Goal: Information Seeking & Learning: Learn about a topic

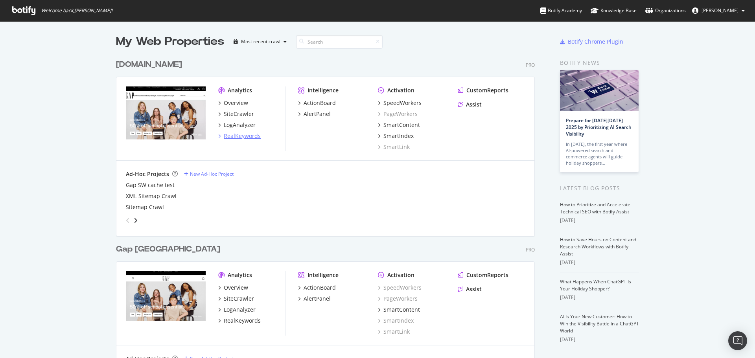
drag, startPoint x: 0, startPoint y: 0, endPoint x: 236, endPoint y: 136, distance: 272.1
click at [236, 136] on div "RealKeywords" at bounding box center [242, 136] width 37 height 8
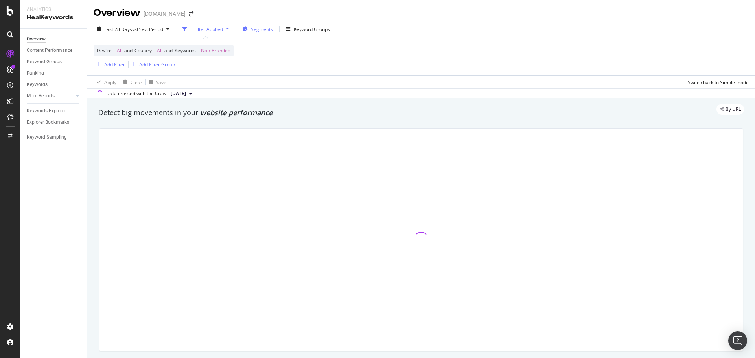
click at [266, 32] on span "Segments" at bounding box center [262, 29] width 22 height 7
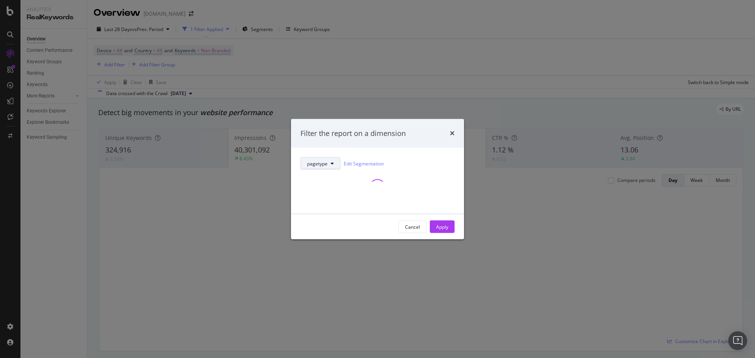
click at [323, 166] on span "pagetype" at bounding box center [317, 163] width 20 height 7
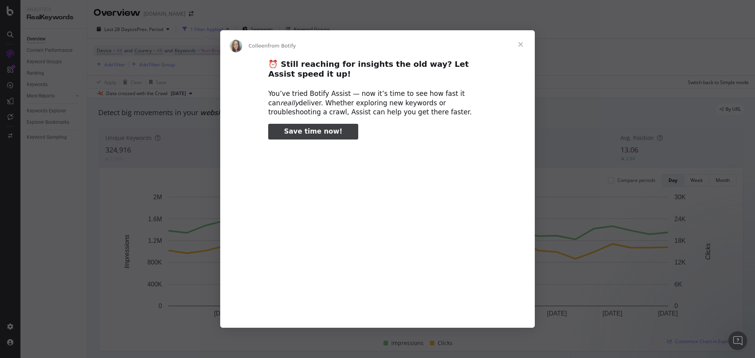
type input "816832"
click at [515, 48] on span "Close" at bounding box center [521, 44] width 28 height 28
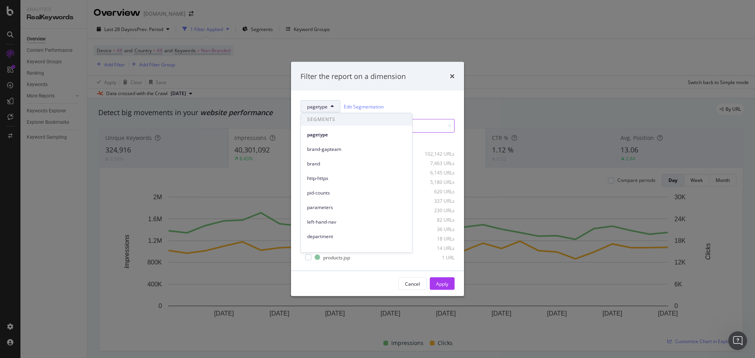
drag, startPoint x: 329, startPoint y: 147, endPoint x: 367, endPoint y: 147, distance: 38.5
click at [329, 147] on span "brand-gapteam" at bounding box center [356, 149] width 99 height 7
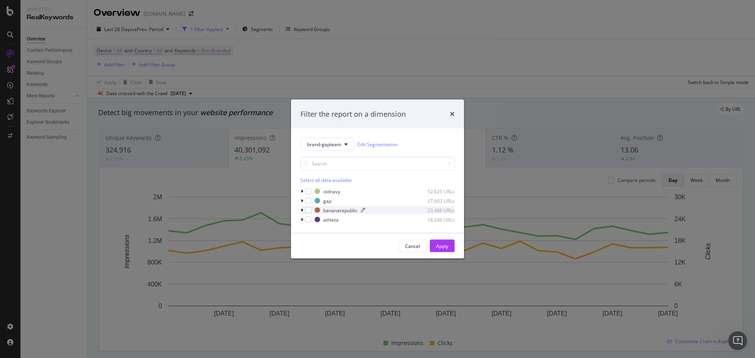
drag, startPoint x: 307, startPoint y: 211, endPoint x: 379, endPoint y: 212, distance: 72.0
click at [308, 211] on div "modal" at bounding box center [308, 210] width 6 height 6
click at [446, 241] on div "Apply" at bounding box center [442, 246] width 12 height 12
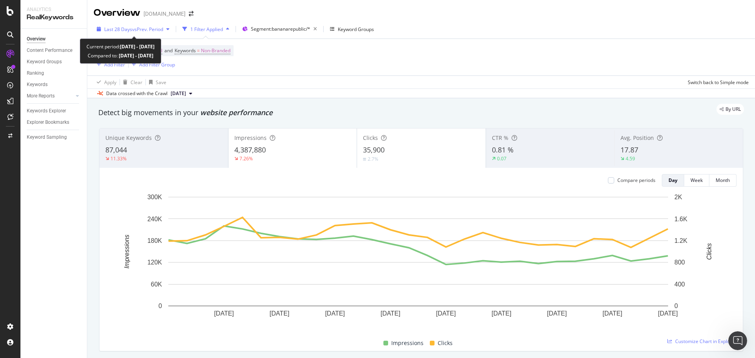
click at [142, 31] on span "vs Prev. Period" at bounding box center [147, 29] width 31 height 7
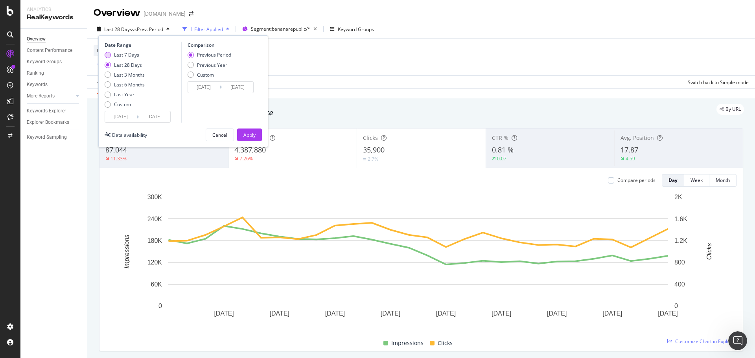
click at [124, 56] on div "Last 7 Days" at bounding box center [126, 55] width 25 height 7
type input "[DATE]"
click at [219, 68] on div "Previous Year" at bounding box center [212, 65] width 30 height 7
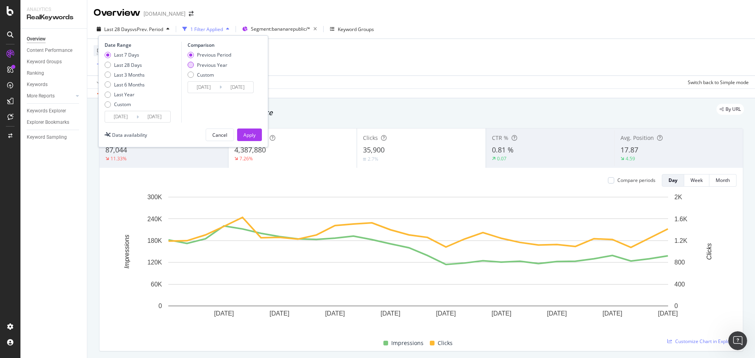
type input "[DATE]"
click at [251, 134] on div "Apply" at bounding box center [249, 135] width 12 height 7
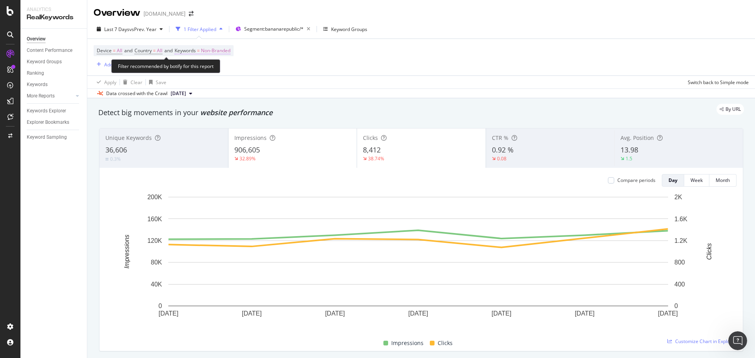
click at [208, 55] on span "Non-Branded" at bounding box center [216, 50] width 30 height 11
click at [218, 68] on span "Non-Branded" at bounding box center [202, 69] width 33 height 7
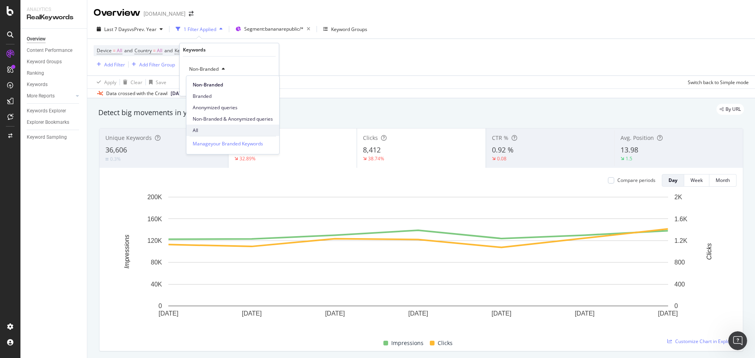
click at [222, 132] on span "All" at bounding box center [233, 130] width 80 height 7
click at [268, 87] on div "Apply" at bounding box center [266, 86] width 12 height 7
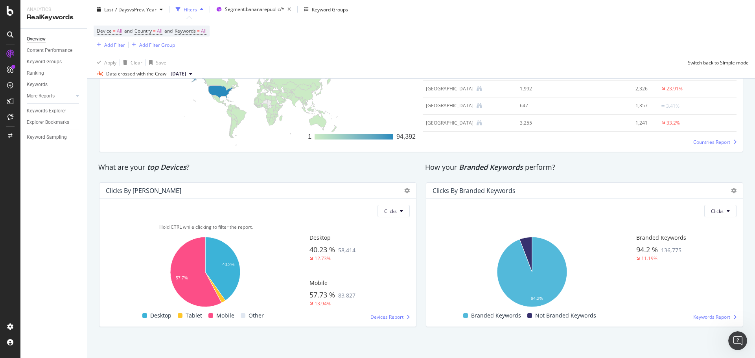
scroll to position [1236, 0]
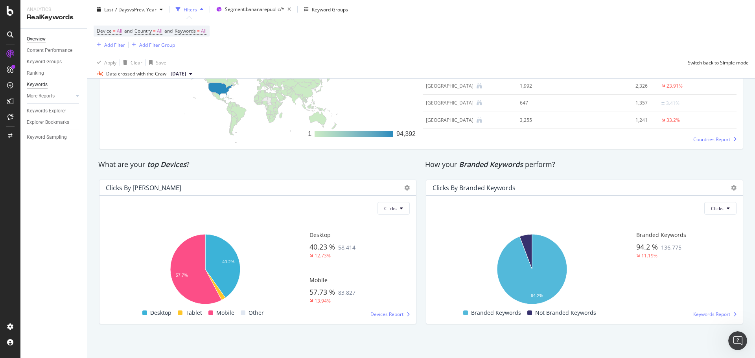
click at [33, 84] on div "Keywords" at bounding box center [37, 85] width 21 height 8
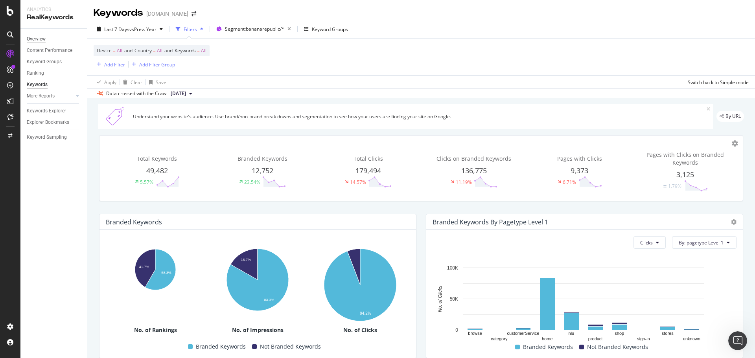
click at [42, 42] on div "Overview" at bounding box center [36, 39] width 19 height 8
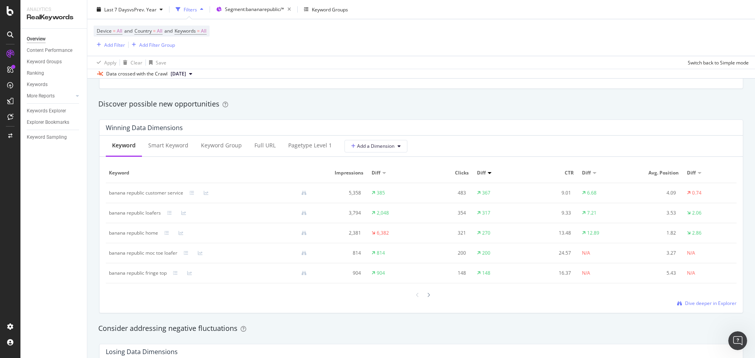
scroll to position [708, 0]
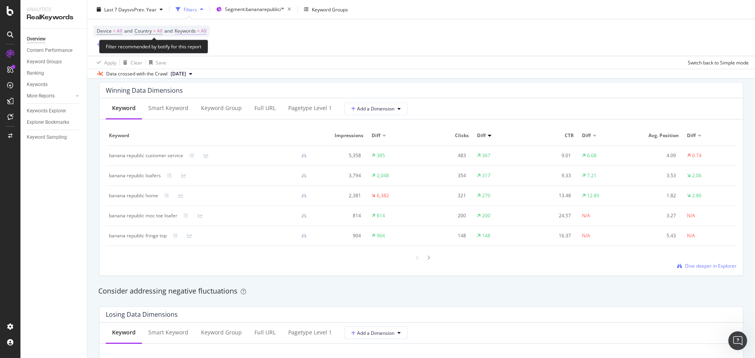
click at [193, 31] on span "Keywords" at bounding box center [185, 31] width 21 height 7
click at [201, 48] on icon "button" at bounding box center [199, 49] width 3 height 5
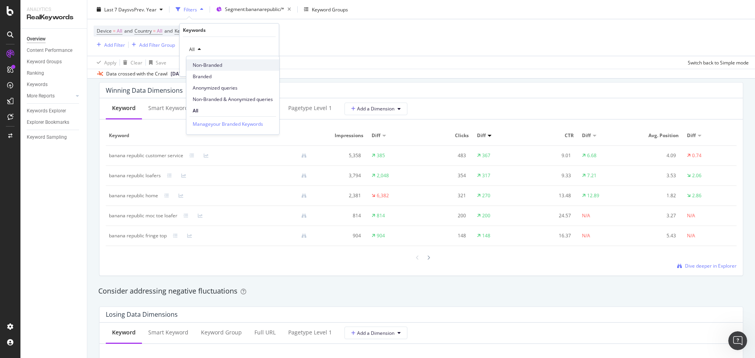
click at [210, 62] on span "Non-Branded" at bounding box center [233, 65] width 80 height 7
click at [264, 65] on div "Apply" at bounding box center [266, 66] width 12 height 7
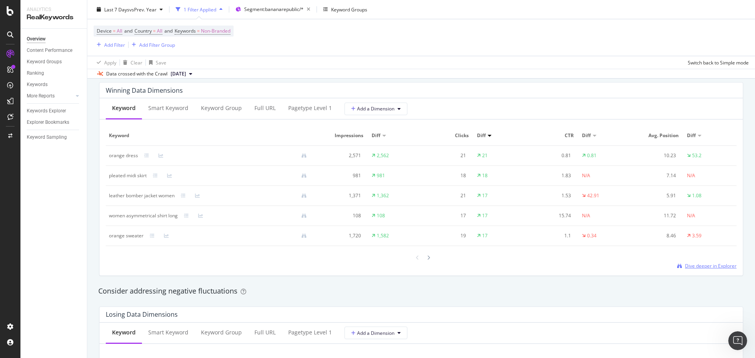
click at [709, 266] on span "Dive deeper in Explorer" at bounding box center [711, 266] width 52 height 7
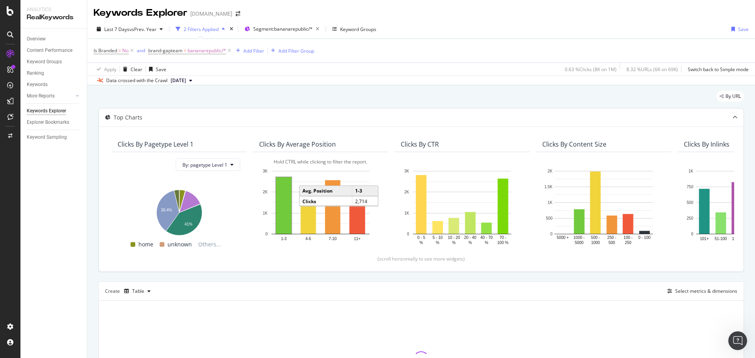
click at [289, 196] on rect "A chart." at bounding box center [283, 205] width 15 height 57
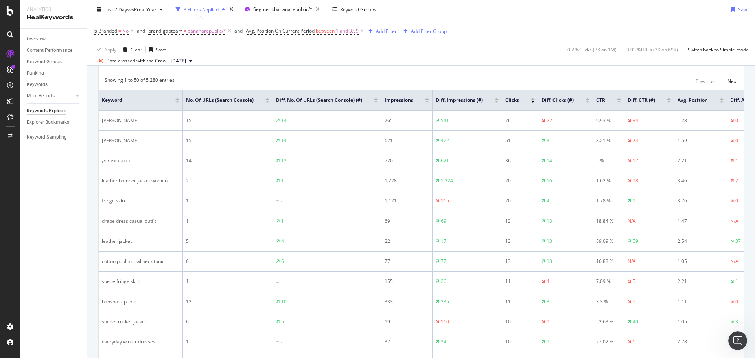
scroll to position [88, 0]
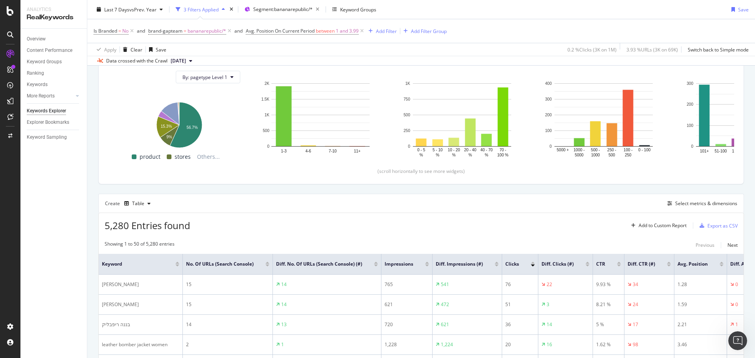
click at [531, 262] on div at bounding box center [533, 263] width 4 height 2
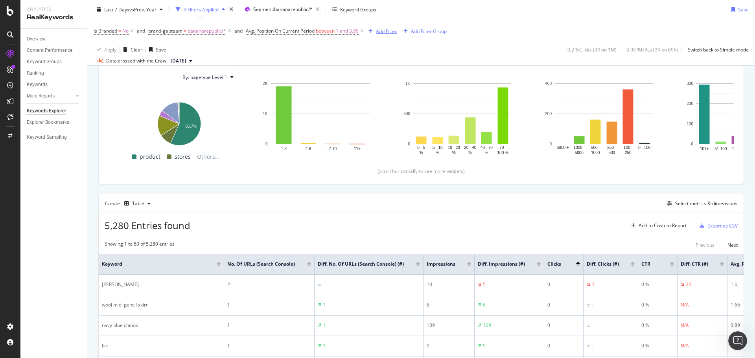
click at [373, 31] on icon "button" at bounding box center [371, 31] width 4 height 5
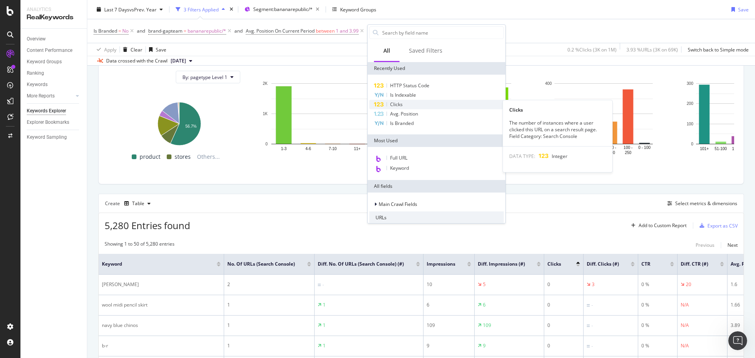
click at [418, 103] on div "Clicks" at bounding box center [436, 104] width 135 height 9
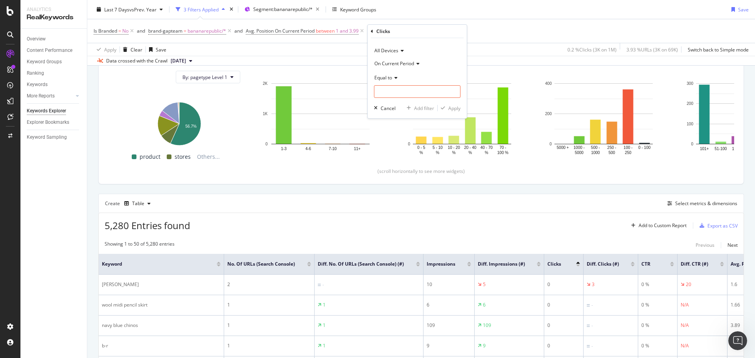
click at [388, 77] on span "Equal to" at bounding box center [383, 77] width 18 height 7
click at [395, 137] on span "Greater than" at bounding box center [392, 134] width 28 height 7
click at [398, 89] on input "number" at bounding box center [417, 91] width 87 height 13
type input "1"
click at [448, 109] on div "Apply" at bounding box center [454, 108] width 12 height 7
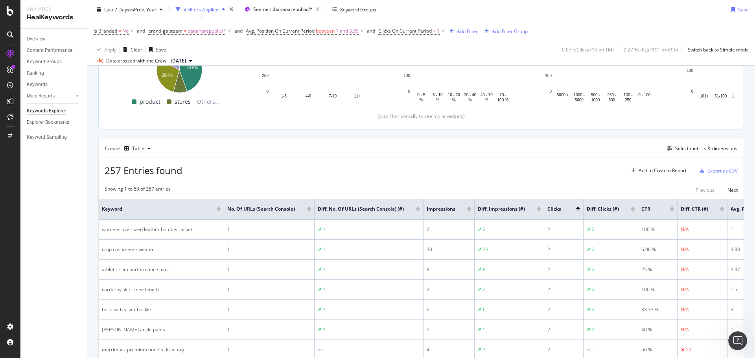
scroll to position [48, 0]
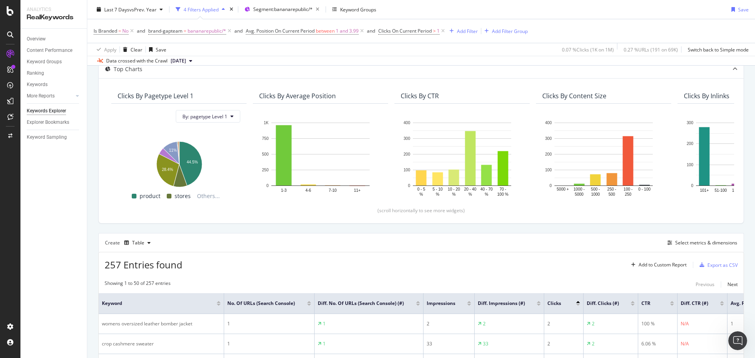
drag, startPoint x: 446, startPoint y: 31, endPoint x: 403, endPoint y: 278, distance: 250.7
click at [446, 31] on icon at bounding box center [443, 31] width 7 height 8
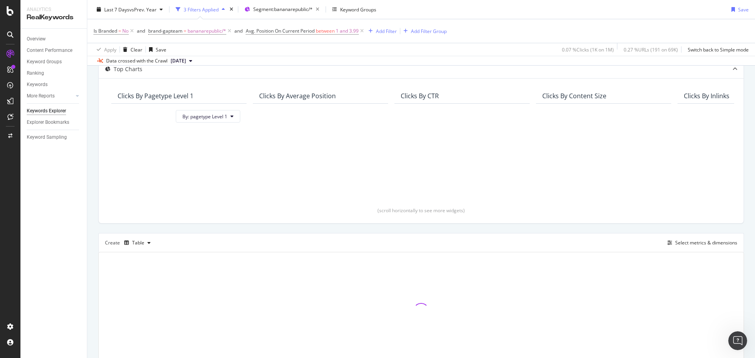
scroll to position [88, 0]
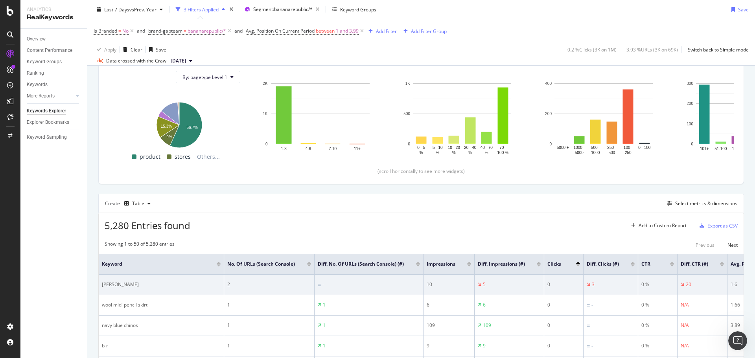
drag, startPoint x: 458, startPoint y: 214, endPoint x: 633, endPoint y: 284, distance: 188.5
click at [458, 213] on div "5,280 Entries found Add to Custom Report Export as CSV" at bounding box center [421, 222] width 645 height 19
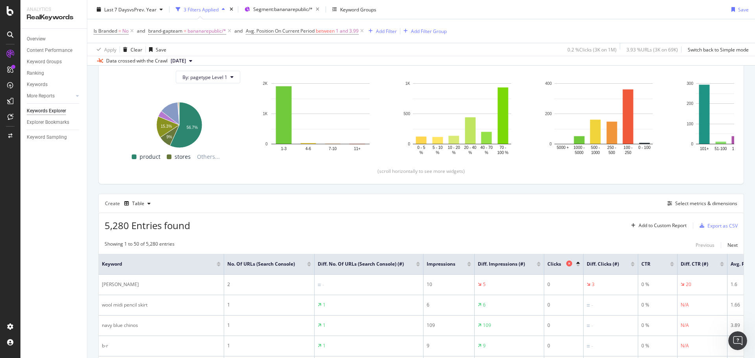
click at [575, 265] on div "Clicks" at bounding box center [562, 264] width 29 height 8
click at [579, 264] on div at bounding box center [578, 263] width 4 height 2
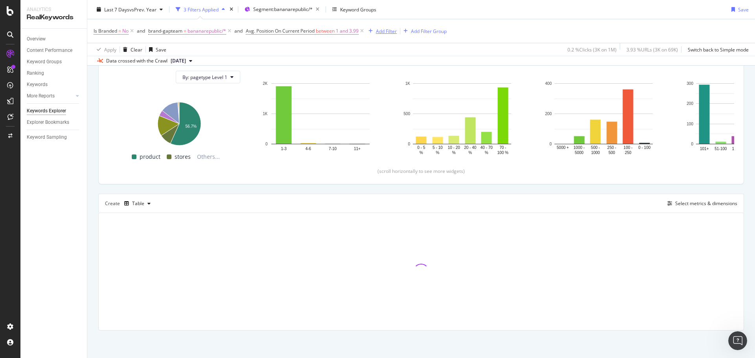
click at [383, 28] on div "Add Filter" at bounding box center [386, 31] width 21 height 7
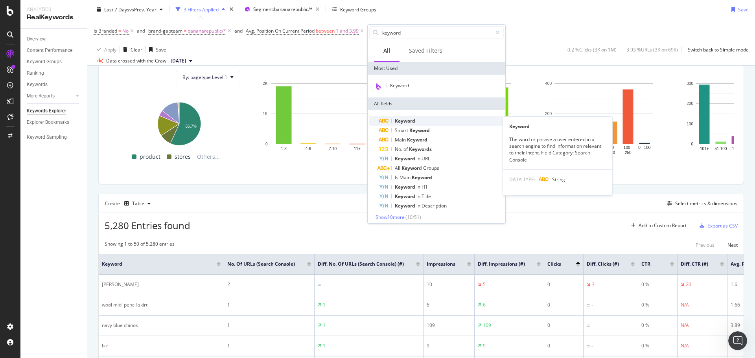
type input "keyword"
click at [435, 120] on div "Keyword" at bounding box center [441, 120] width 125 height 9
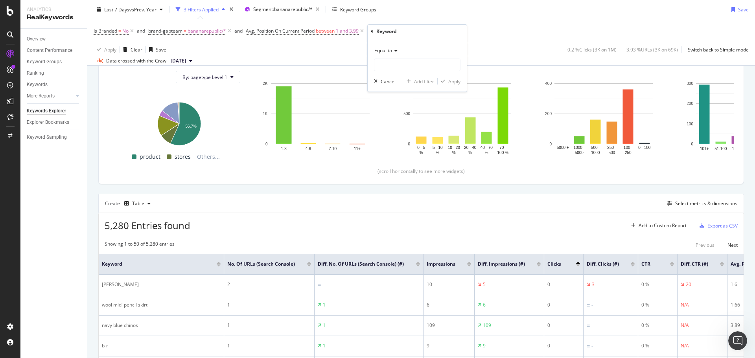
click at [401, 48] on div "Equal to" at bounding box center [417, 50] width 87 height 13
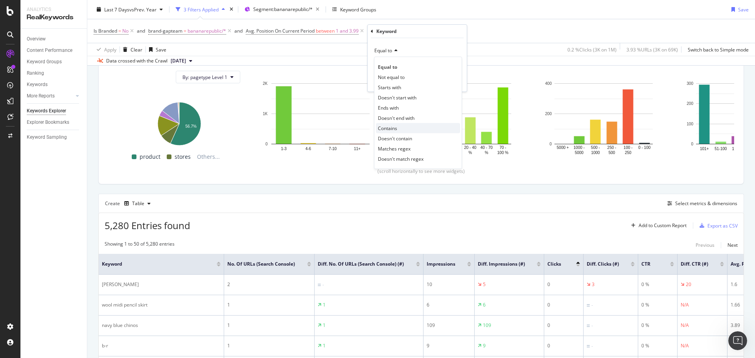
click at [396, 127] on span "Contains" at bounding box center [387, 128] width 19 height 7
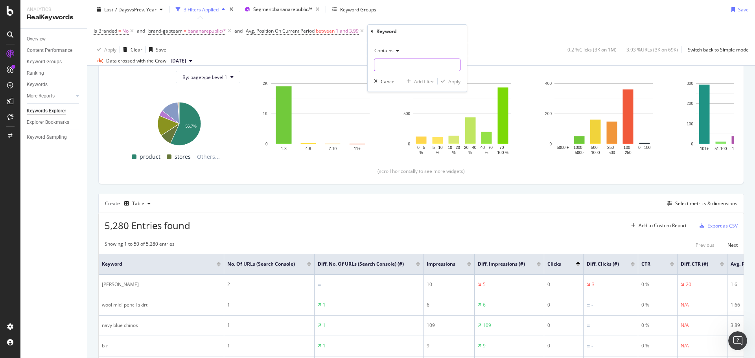
click at [407, 61] on input "text" at bounding box center [417, 65] width 86 height 13
type input "archive"
click at [461, 83] on div "Contains archive Cancel Add filter Apply" at bounding box center [417, 64] width 99 height 53
click at [455, 80] on div "Apply" at bounding box center [454, 81] width 12 height 7
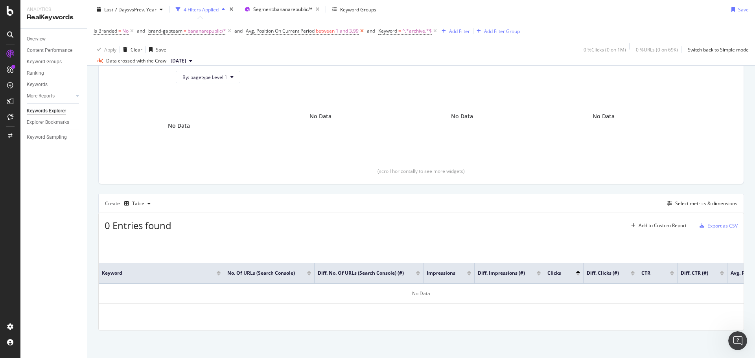
click at [361, 31] on icon at bounding box center [362, 31] width 7 height 8
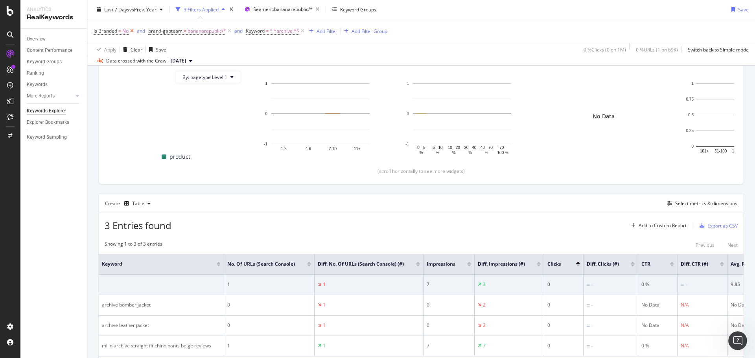
click at [133, 31] on icon at bounding box center [132, 31] width 7 height 8
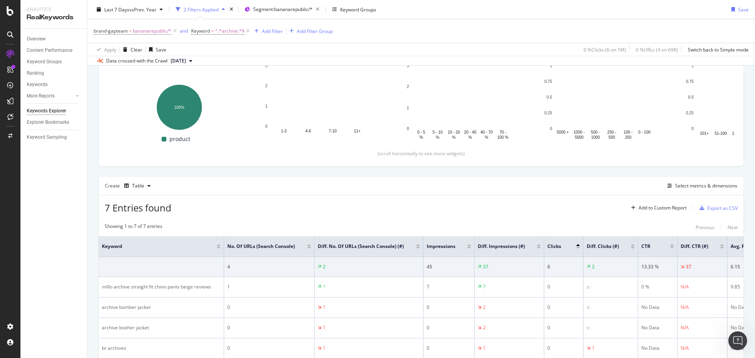
scroll to position [223, 0]
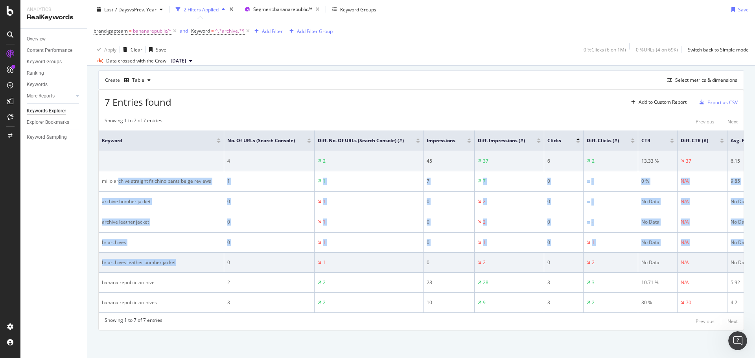
drag, startPoint x: 118, startPoint y: 174, endPoint x: 207, endPoint y: 263, distance: 126.0
click at [207, 263] on tbody "4 2 45 37 6 2 13.33 % 37 6.15 5 millo archive straight fit chino pants beige re…" at bounding box center [475, 232] width 752 height 162
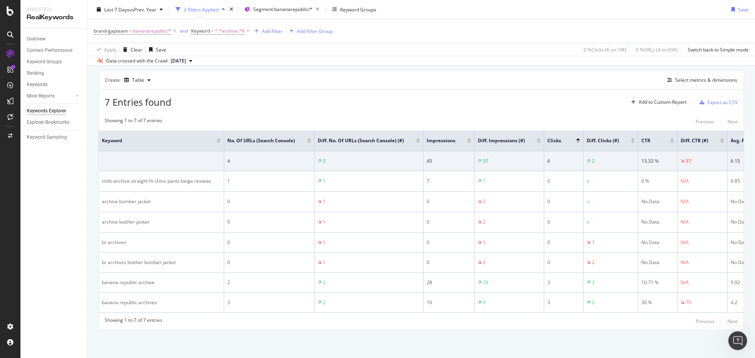
click at [524, 315] on div "Showing 1 to 7 of 7 entries Previous Next Keyword No. of URLs (Search Console) …" at bounding box center [421, 221] width 645 height 217
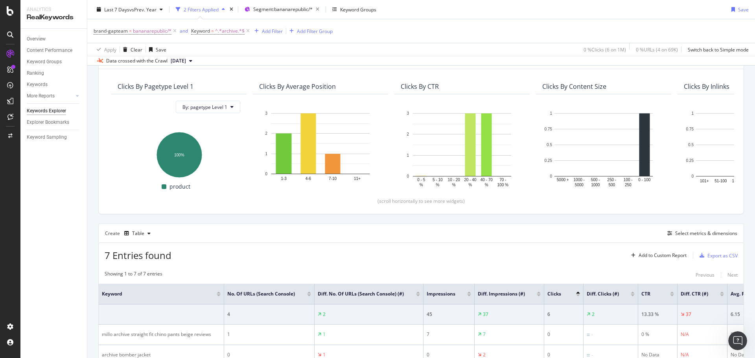
scroll to position [0, 0]
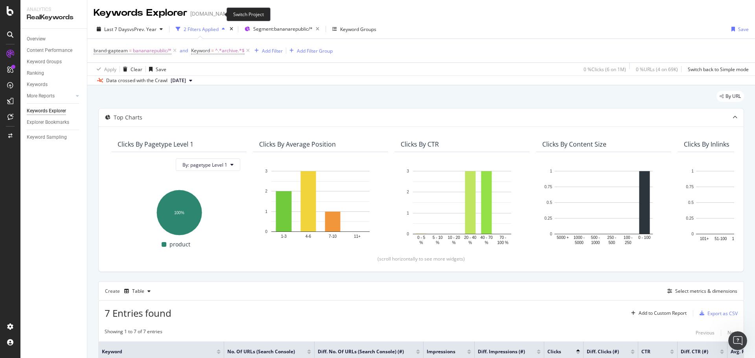
click at [236, 12] on icon "arrow-right-arrow-left" at bounding box center [238, 14] width 5 height 6
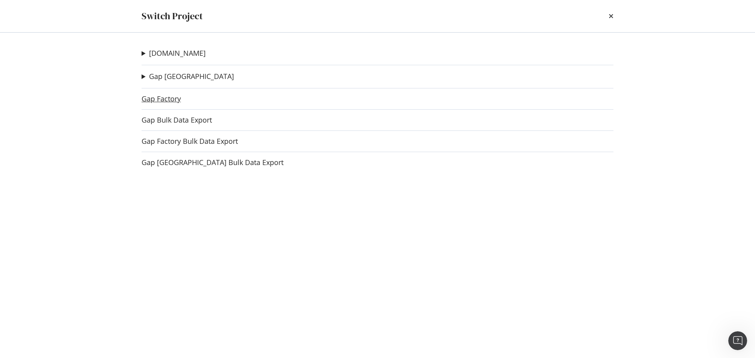
click at [164, 100] on link "Gap Factory" at bounding box center [161, 99] width 39 height 8
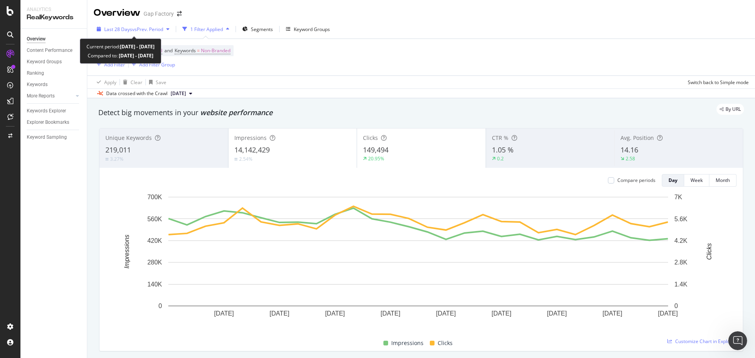
click at [141, 31] on span "vs Prev. Period" at bounding box center [147, 29] width 31 height 7
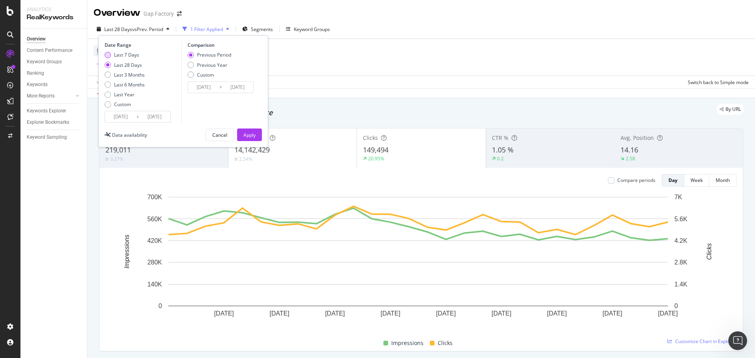
click at [117, 55] on div "Last 7 Days" at bounding box center [126, 55] width 25 height 7
type input "[DATE]"
click at [194, 65] on div "Previous Year" at bounding box center [210, 65] width 44 height 7
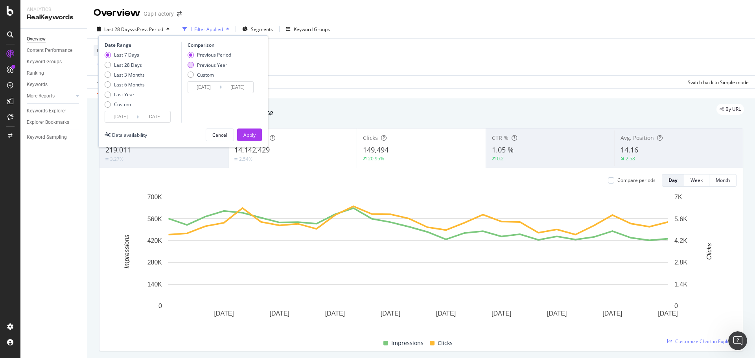
type input "[DATE]"
drag, startPoint x: 257, startPoint y: 133, endPoint x: 220, endPoint y: 28, distance: 111.7
click at [257, 133] on button "Apply" at bounding box center [249, 135] width 25 height 13
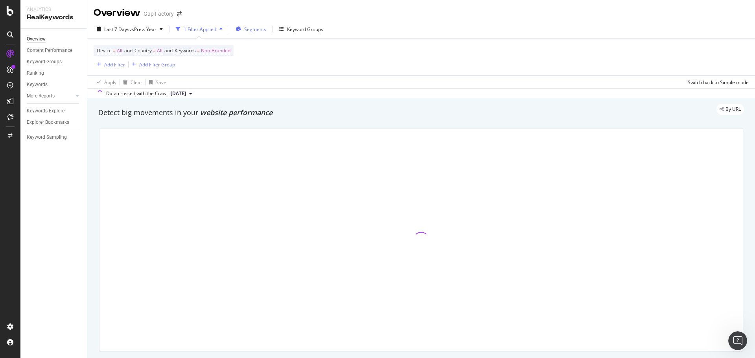
click at [259, 28] on span "Segments" at bounding box center [255, 29] width 22 height 7
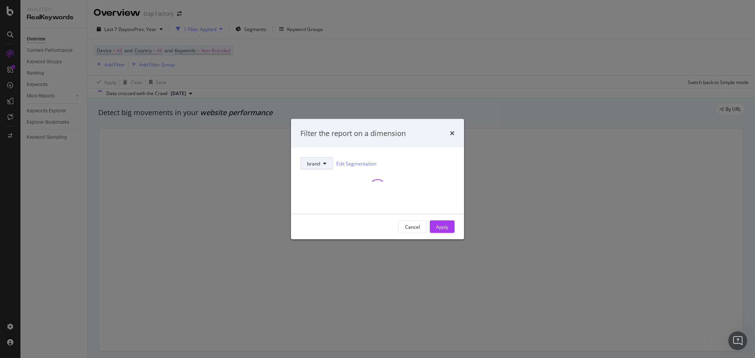
click at [315, 163] on span "brand" at bounding box center [313, 163] width 13 height 7
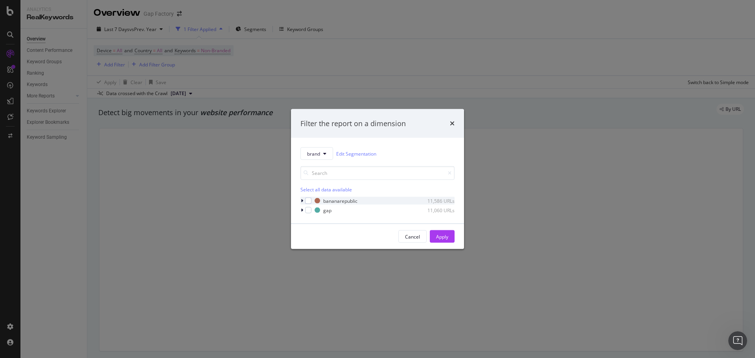
click at [406, 205] on div "bananarepublic 11,586 URLs" at bounding box center [378, 201] width 154 height 8
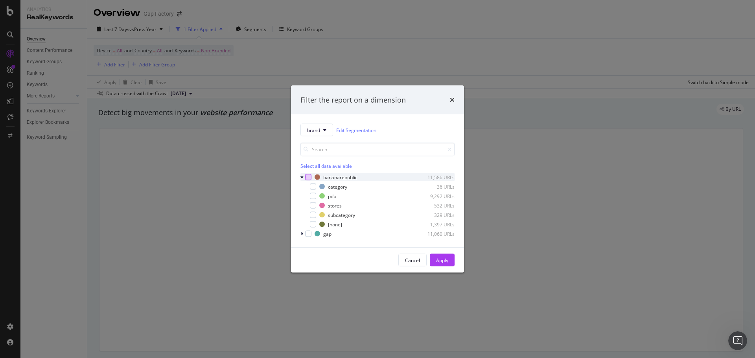
click at [308, 177] on div "modal" at bounding box center [308, 177] width 6 height 6
click at [440, 260] on div "Apply" at bounding box center [442, 260] width 12 height 7
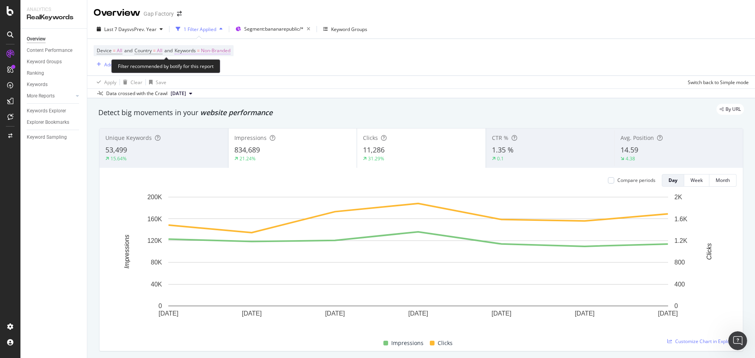
click at [211, 48] on span "Non-Branded" at bounding box center [216, 50] width 30 height 11
click at [205, 70] on span "Non-Branded" at bounding box center [202, 69] width 33 height 7
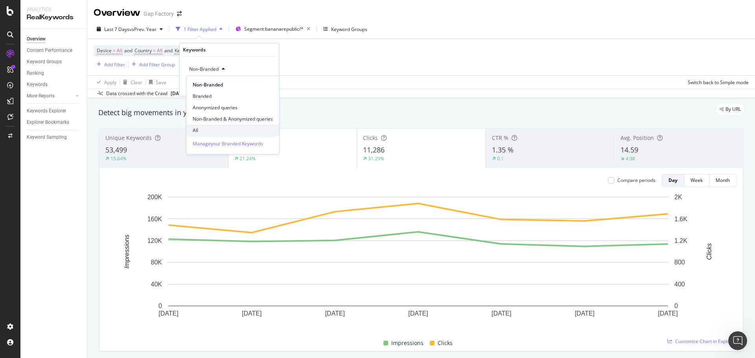
click at [203, 128] on span "All" at bounding box center [233, 130] width 80 height 7
click at [267, 87] on div "Apply" at bounding box center [266, 86] width 12 height 7
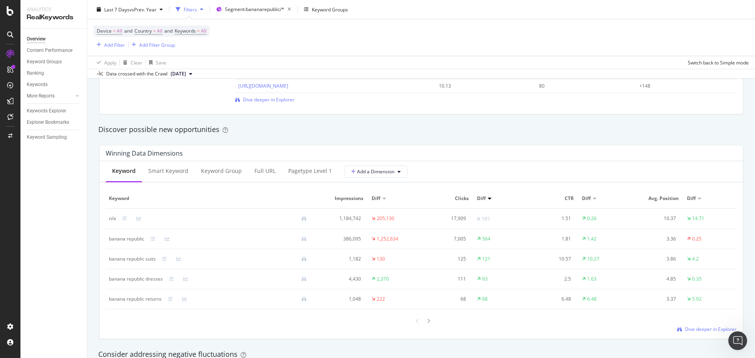
scroll to position [646, 0]
click at [702, 328] on span "Dive deeper in Explorer" at bounding box center [711, 328] width 52 height 7
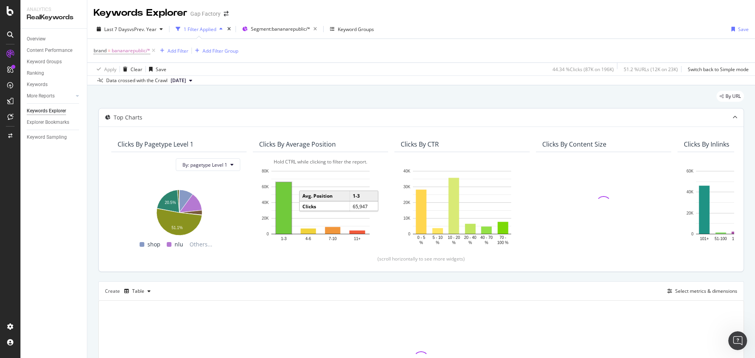
click at [288, 213] on rect "A chart." at bounding box center [283, 209] width 15 height 52
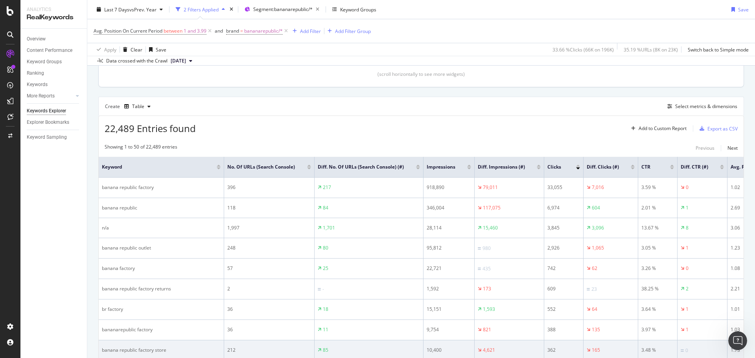
scroll to position [197, 0]
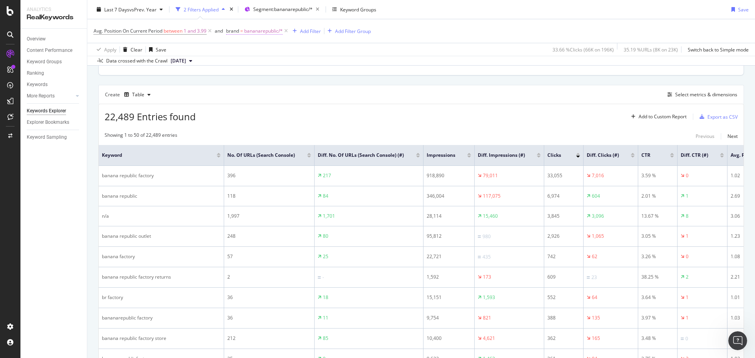
click at [258, 33] on span "bananarepublic/*" at bounding box center [263, 31] width 39 height 11
click at [392, 34] on div "Avg. Position On Current Period between 1 and 3.99 and brand = bananarepublic/*…" at bounding box center [421, 31] width 655 height 24
click at [308, 32] on div "Add Filter" at bounding box center [310, 31] width 21 height 7
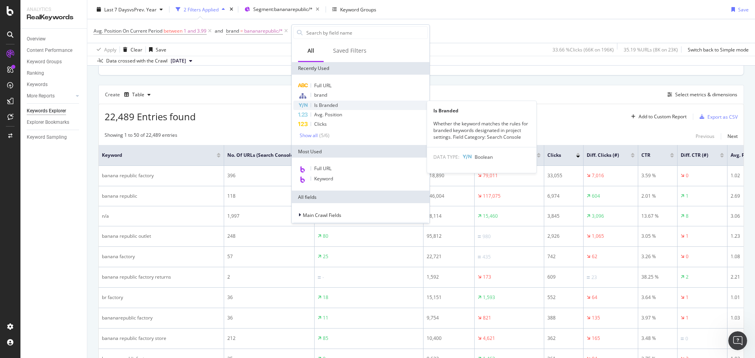
click at [336, 105] on span "Is Branded" at bounding box center [326, 105] width 24 height 7
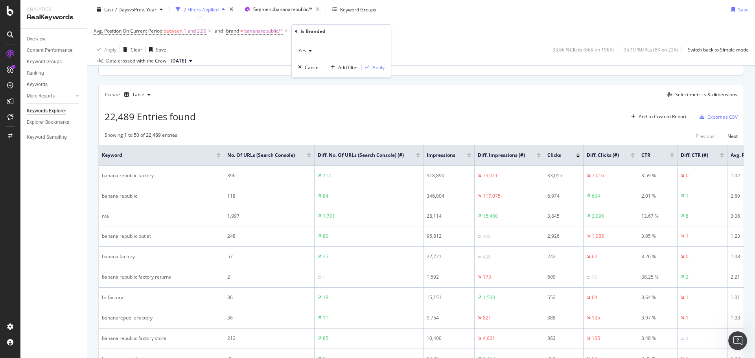
click at [310, 50] on icon at bounding box center [309, 50] width 6 height 5
click at [312, 79] on div "No" at bounding box center [342, 77] width 84 height 10
click at [374, 70] on div "Apply" at bounding box center [379, 67] width 12 height 7
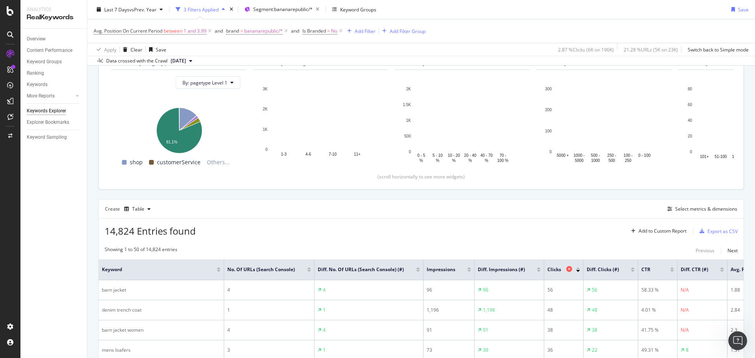
scroll to position [79, 0]
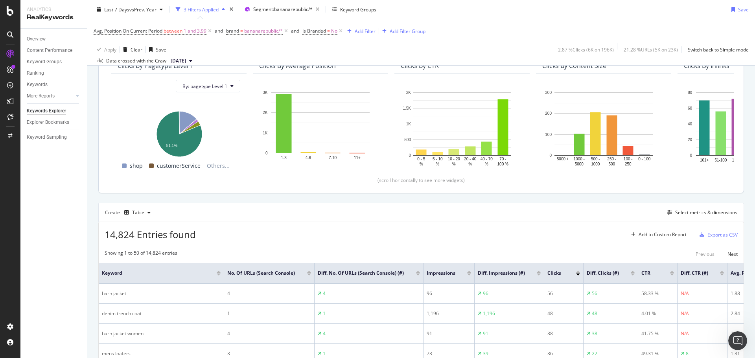
click at [579, 273] on div at bounding box center [578, 272] width 4 height 2
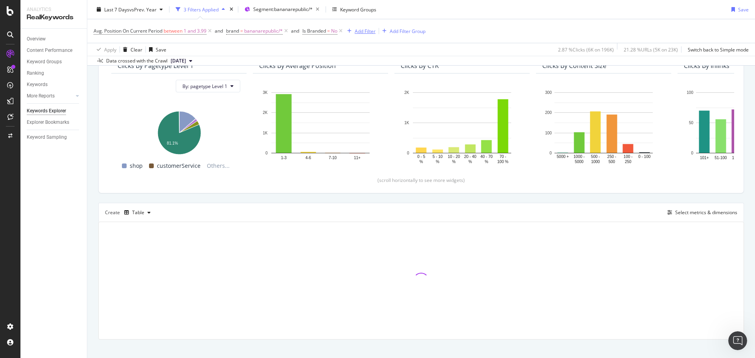
click at [361, 30] on div "Add Filter" at bounding box center [365, 31] width 21 height 7
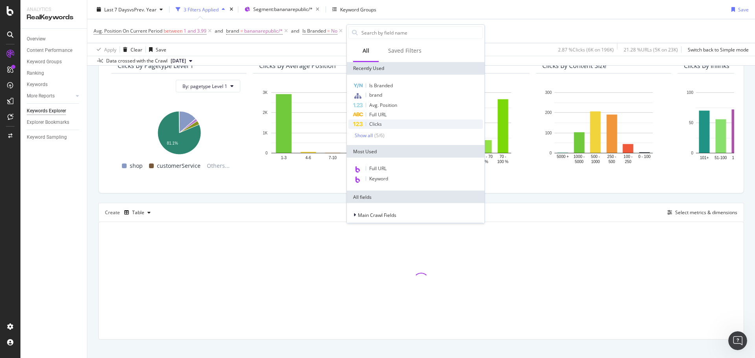
click at [389, 126] on div "Clicks" at bounding box center [416, 124] width 135 height 9
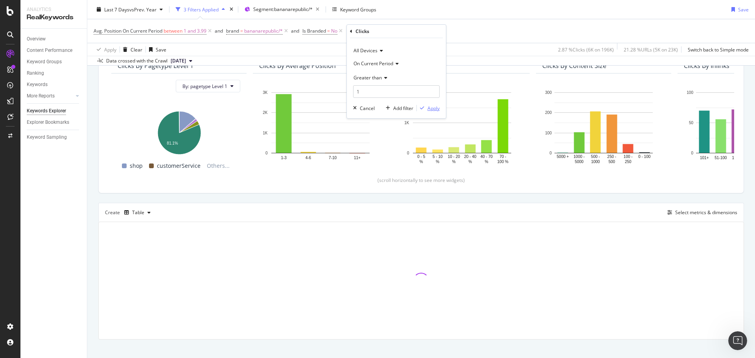
click at [431, 107] on div "Apply" at bounding box center [434, 108] width 12 height 7
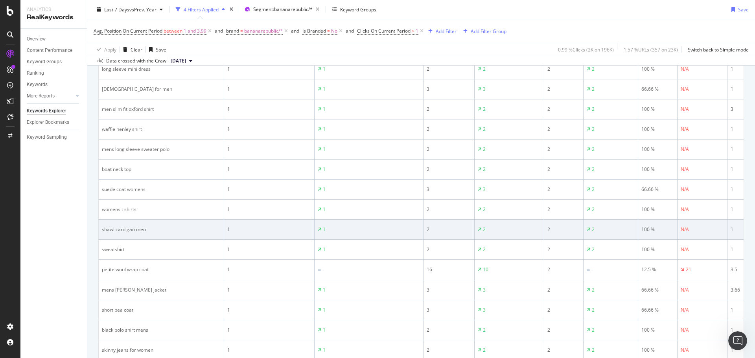
scroll to position [315, 0]
